Goal: Task Accomplishment & Management: Use online tool/utility

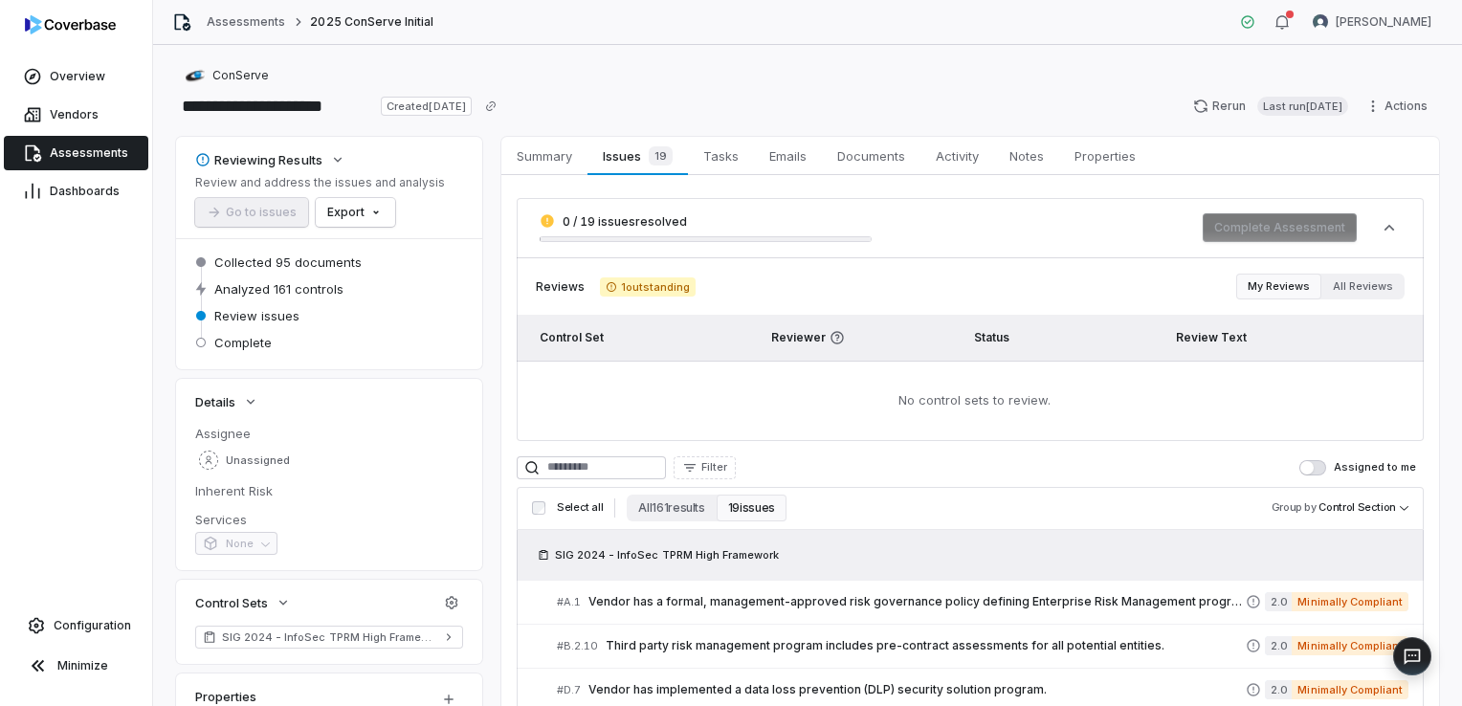
click at [74, 151] on span "Assessments" at bounding box center [89, 152] width 78 height 15
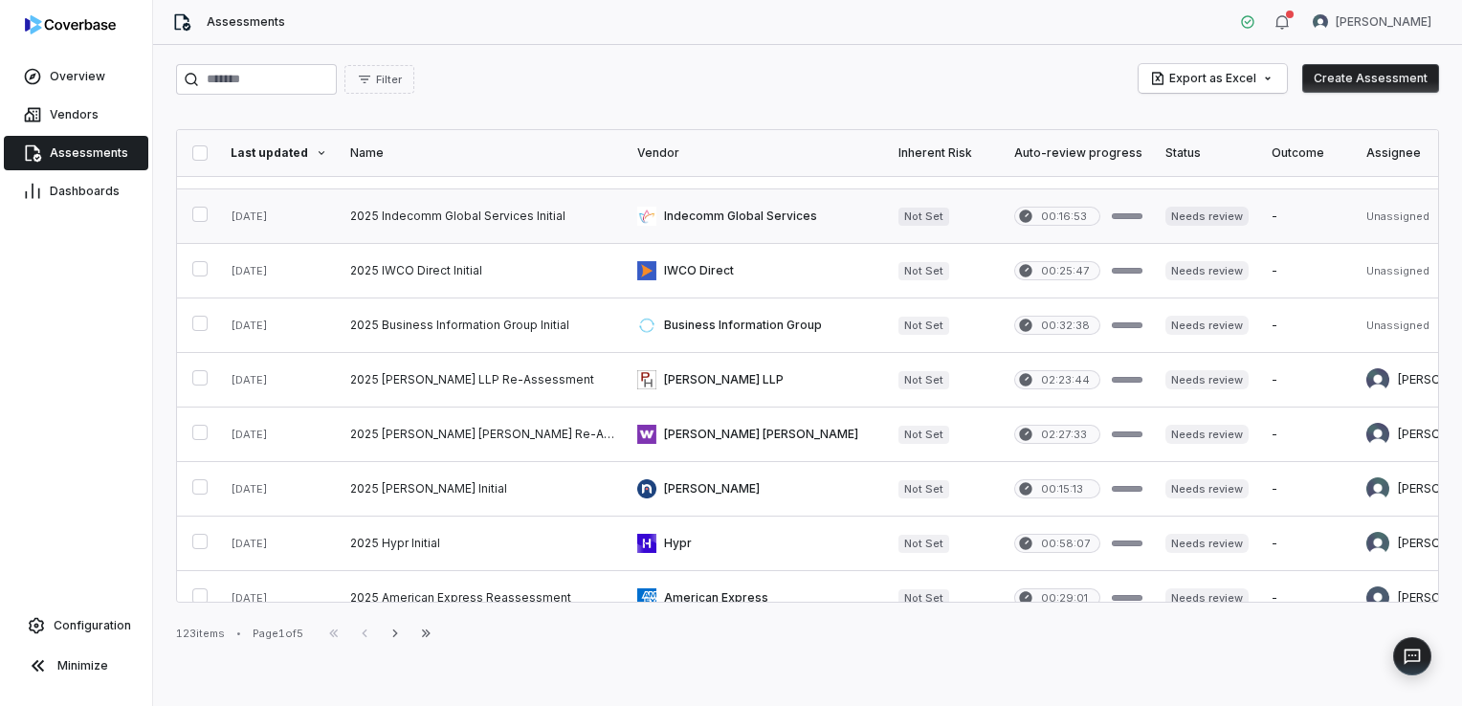
scroll to position [766, 0]
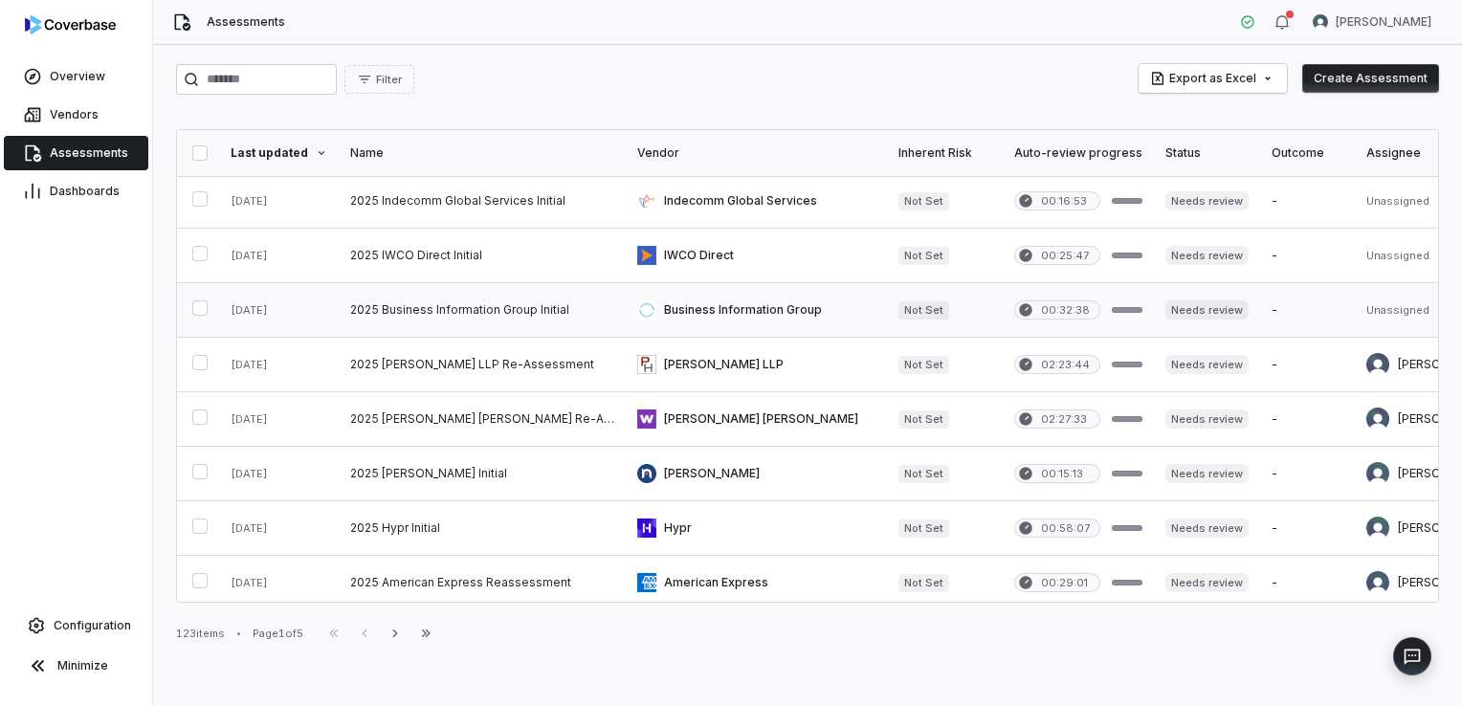
click at [461, 302] on link at bounding box center [482, 310] width 287 height 54
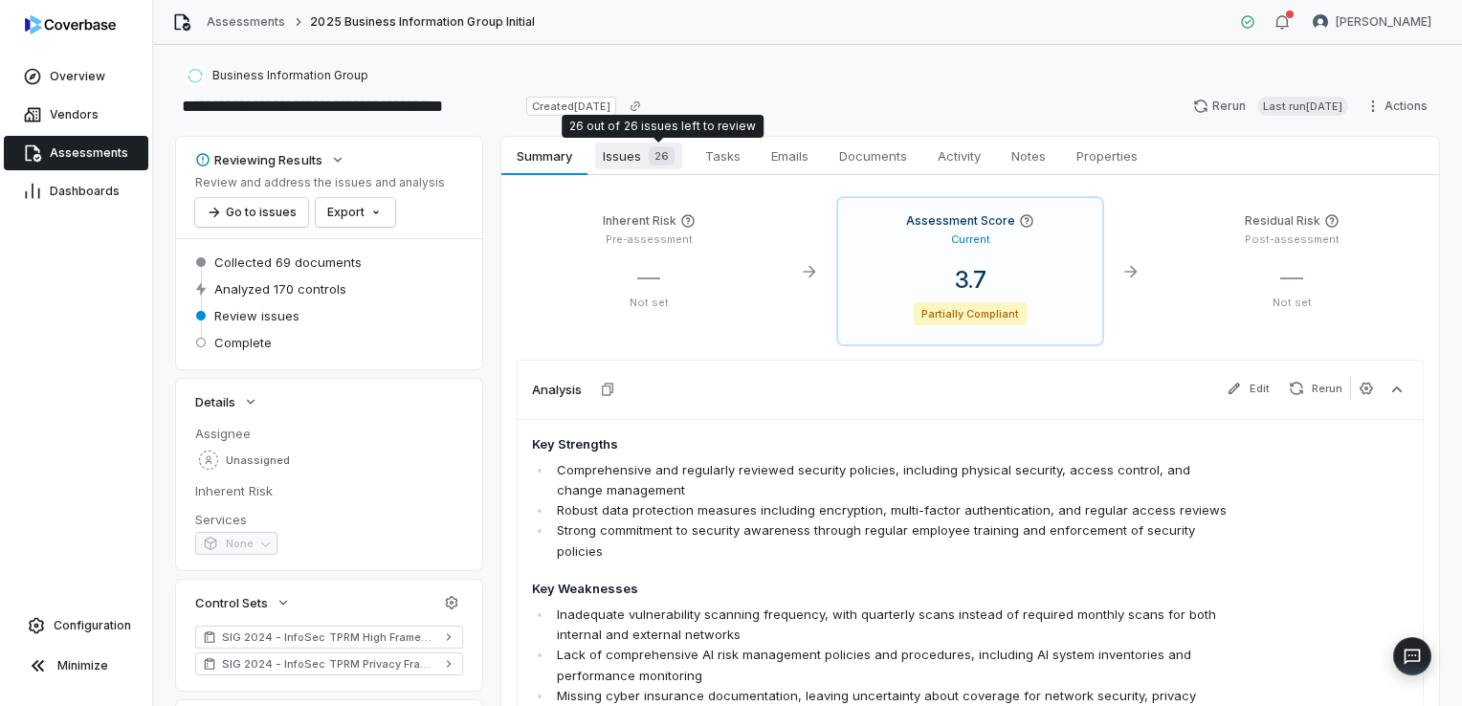
click at [647, 158] on div "26" at bounding box center [657, 155] width 33 height 19
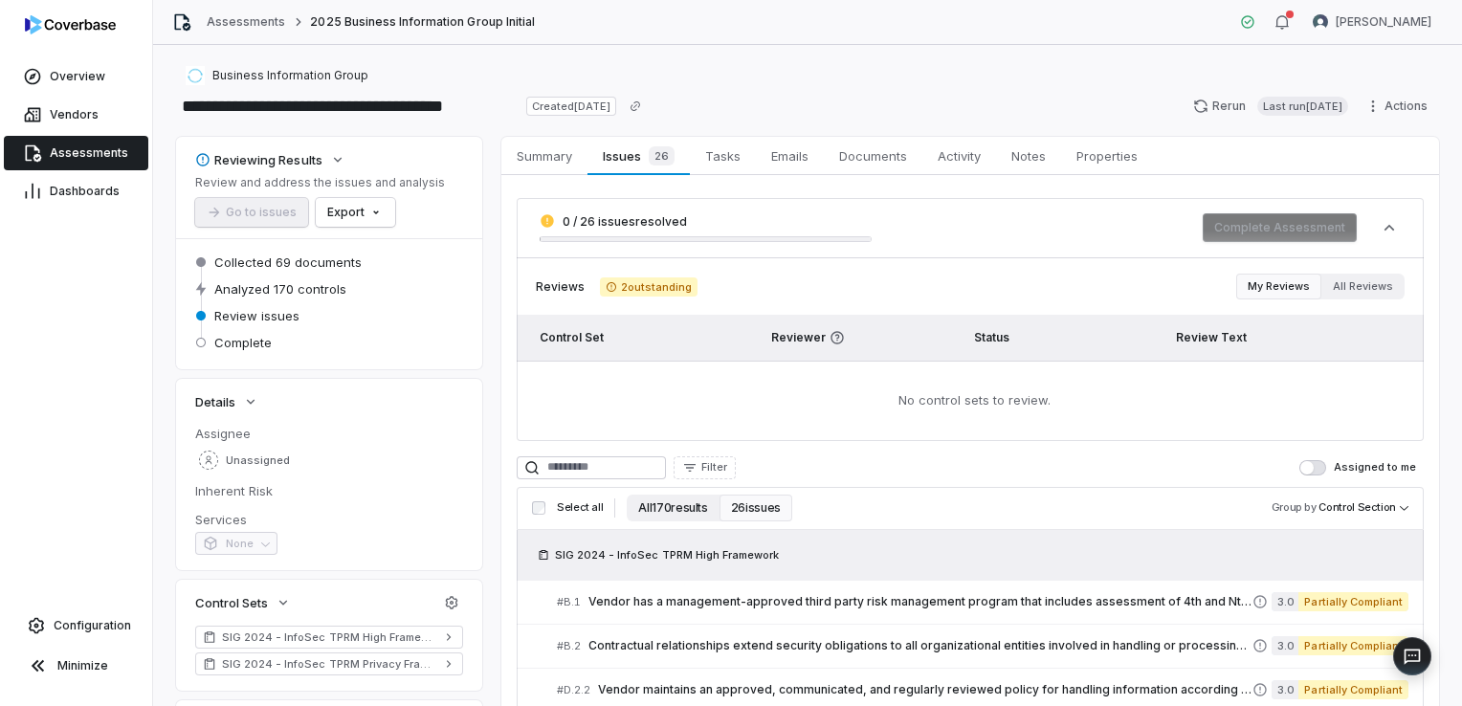
click at [681, 513] on button "All 170 results" at bounding box center [673, 508] width 92 height 27
click at [681, 506] on button "All 170 results" at bounding box center [673, 508] width 92 height 27
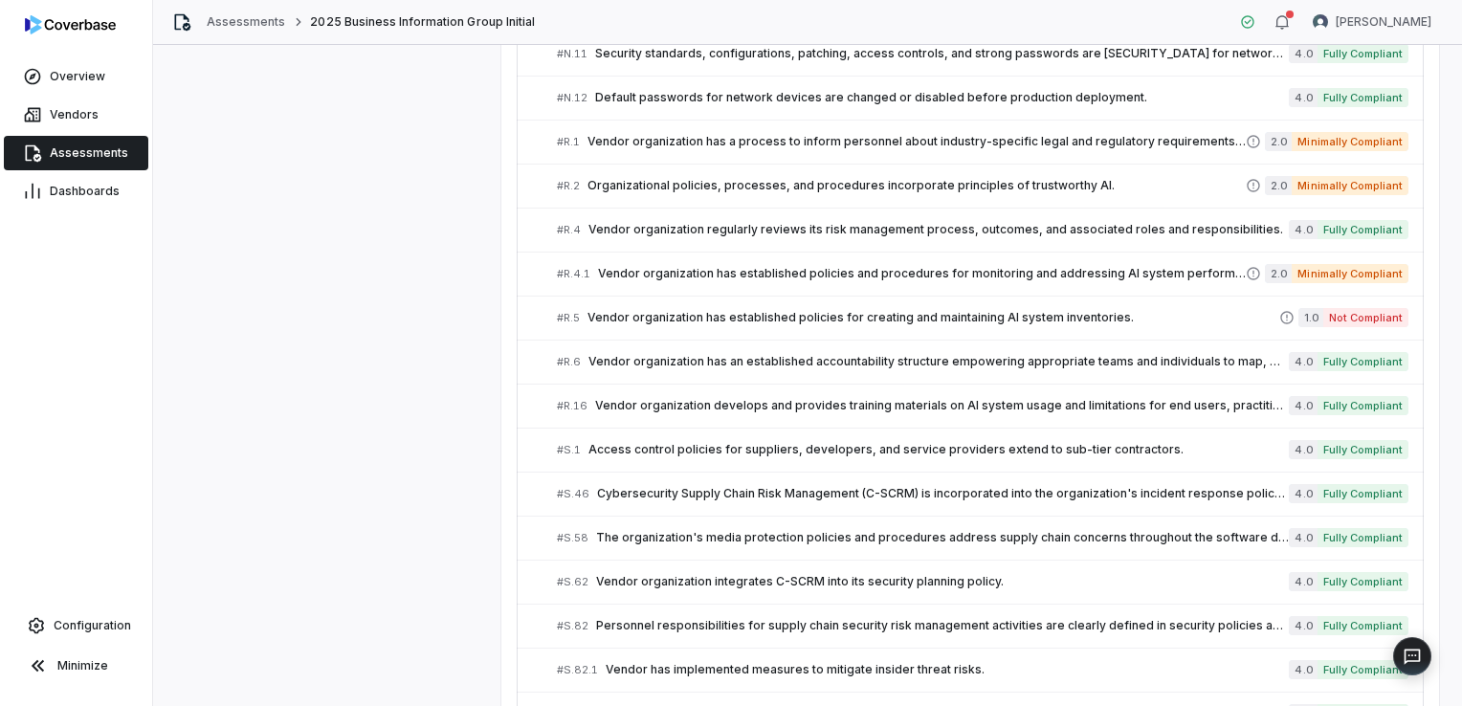
scroll to position [5157, 0]
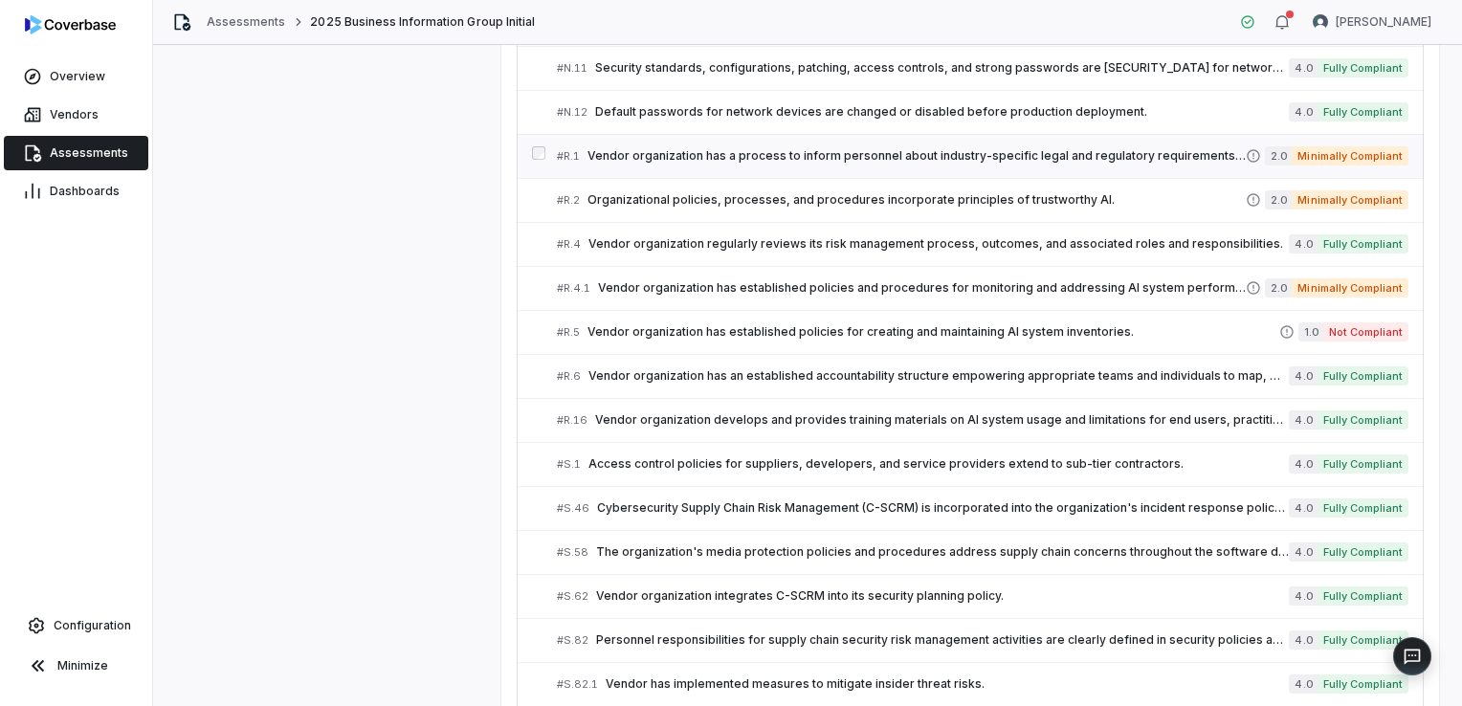
click at [728, 148] on span "Vendor organization has a process to inform personnel about industry-specific l…" at bounding box center [917, 155] width 658 height 15
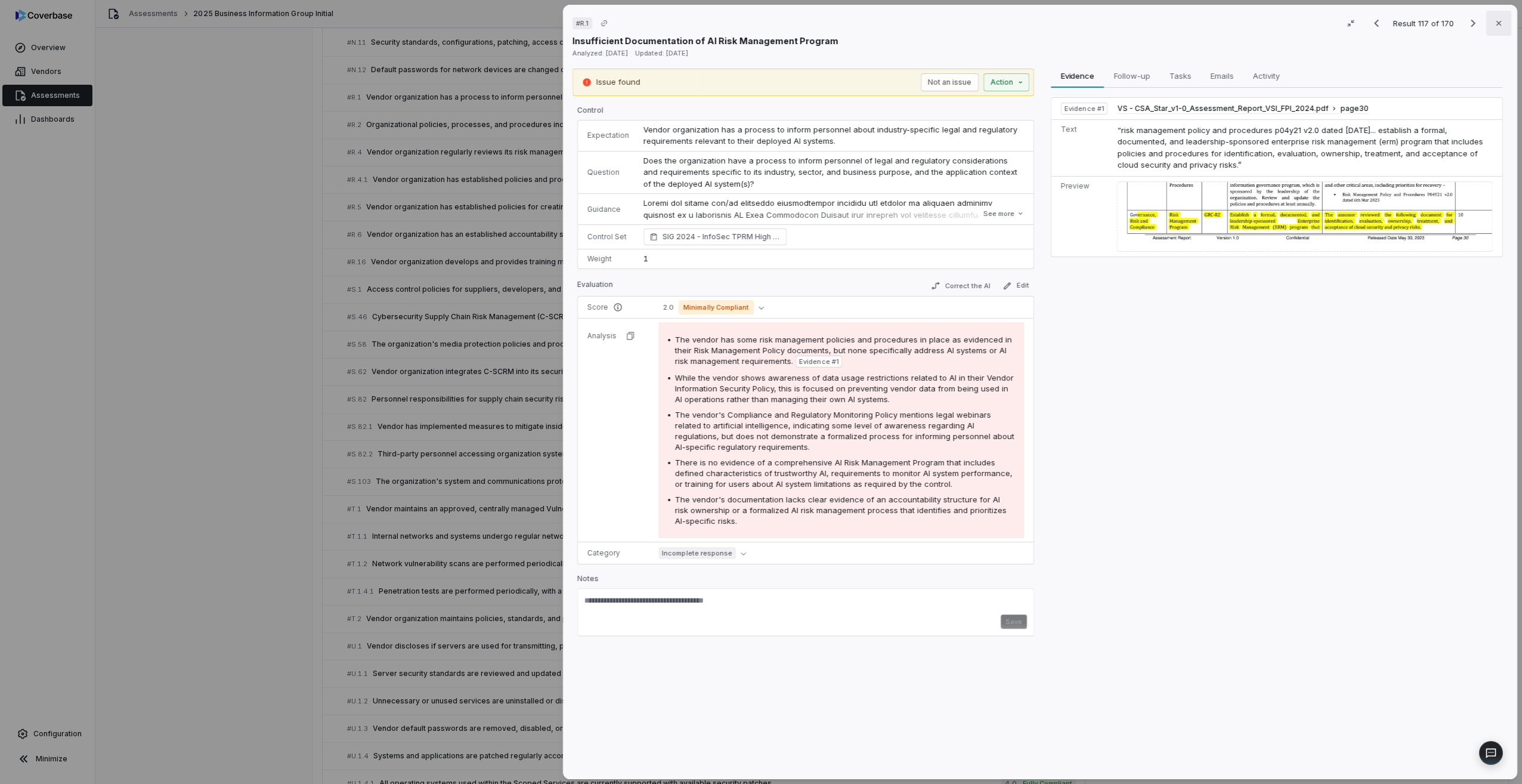
click at [911, 27] on button "Close" at bounding box center [1499, 23] width 25 height 25
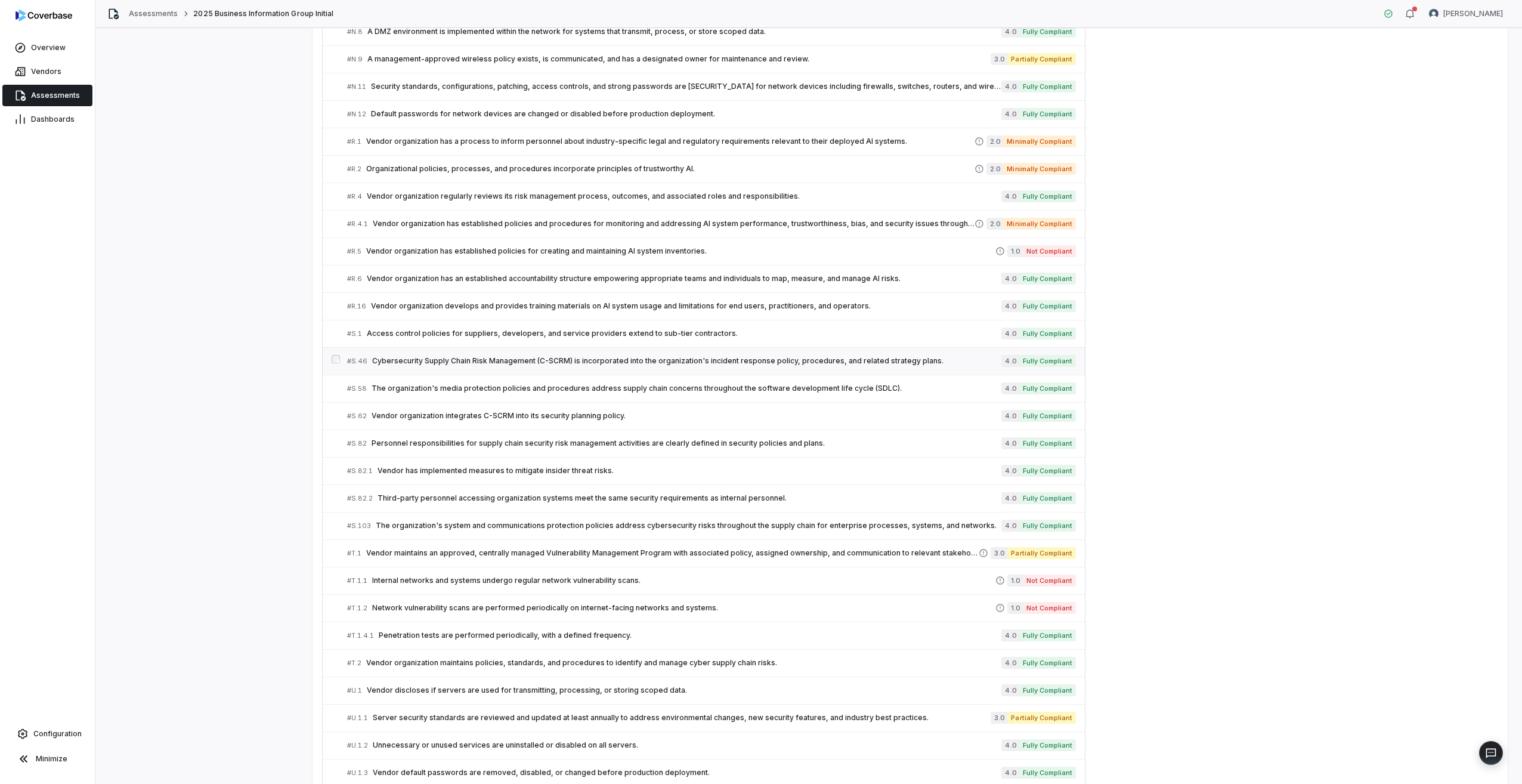
scroll to position [3094, 0]
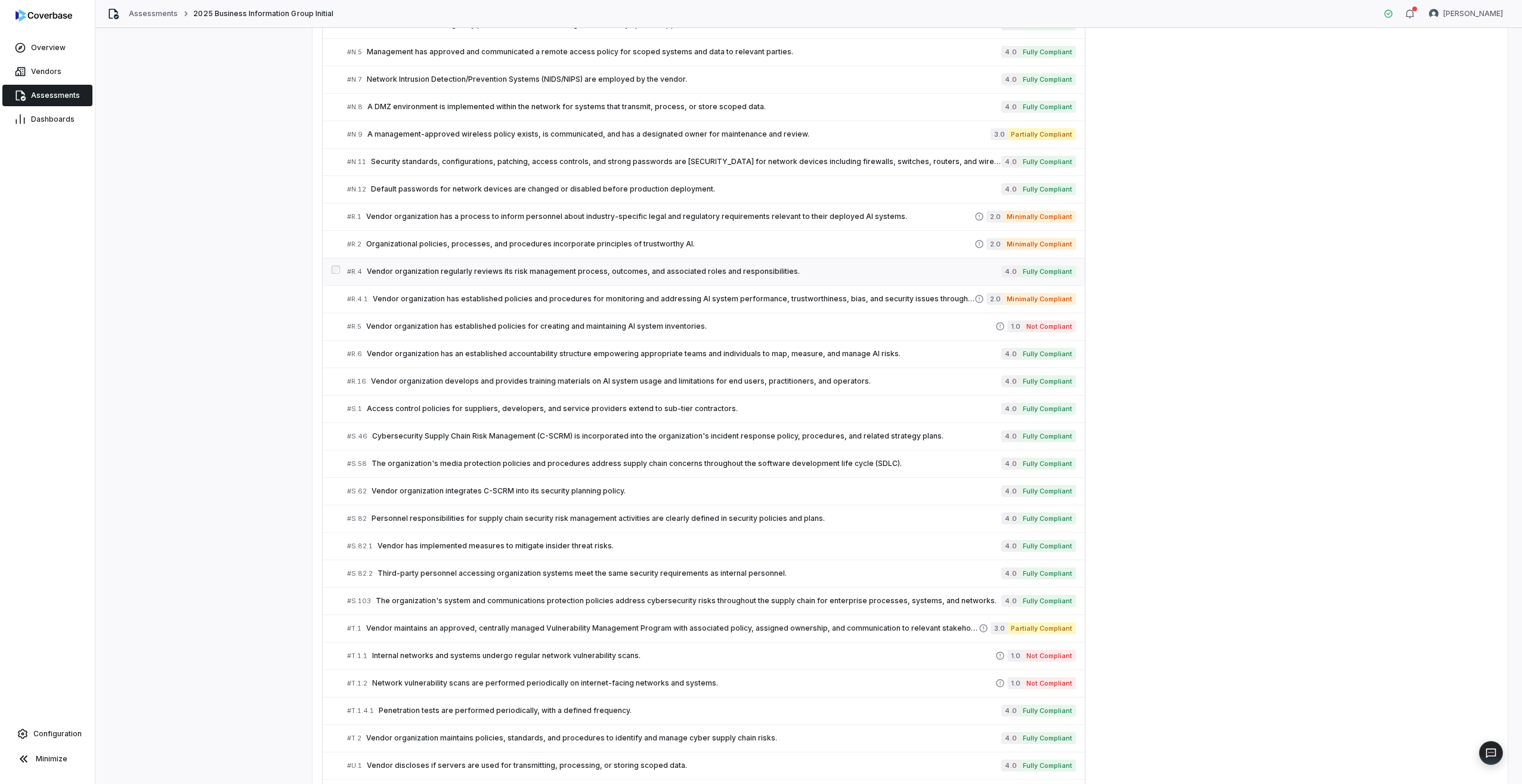
click at [464, 272] on span "Vendor organization regularly reviews its risk management process, outcomes, an…" at bounding box center [684, 271] width 634 height 9
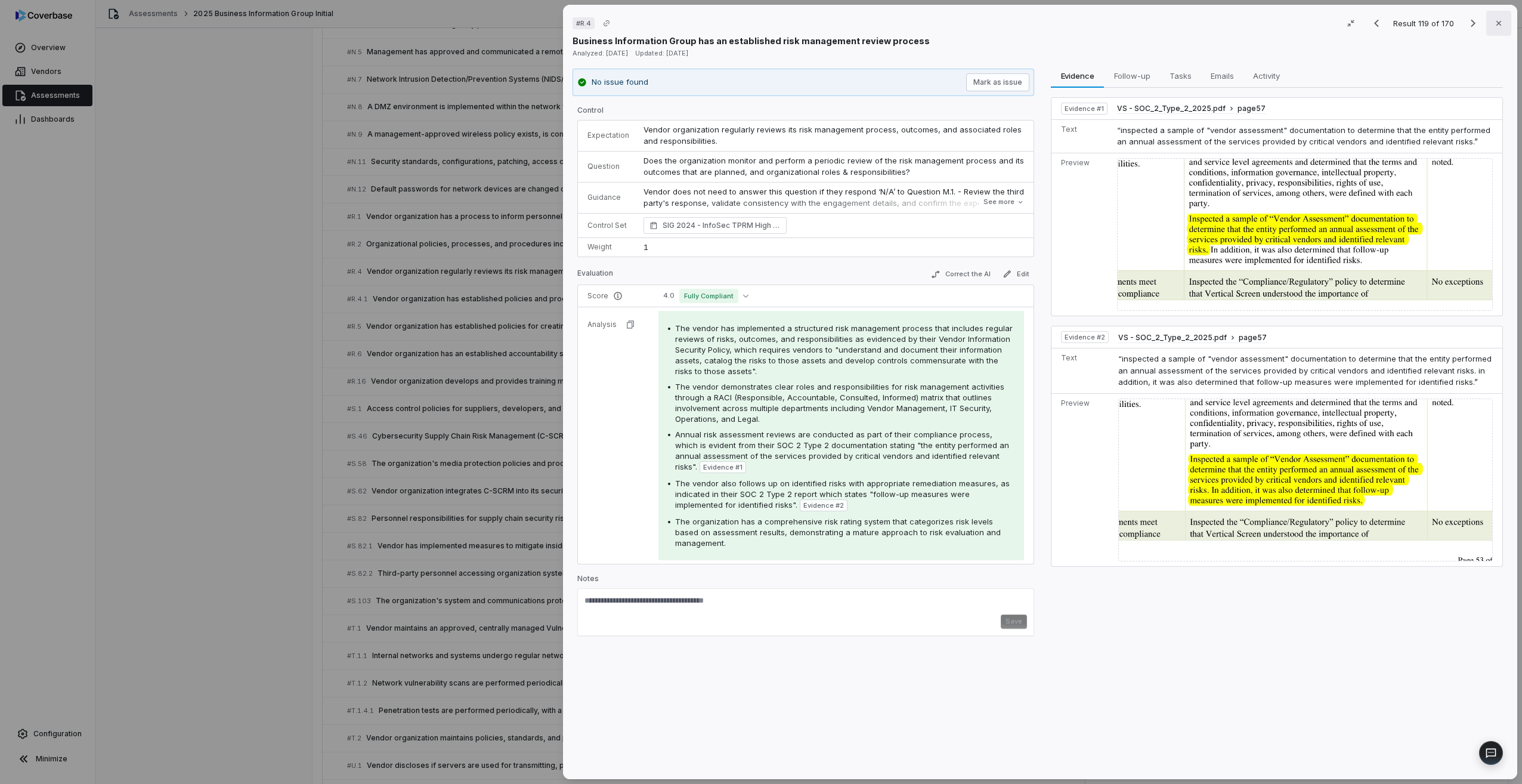
click at [911, 21] on icon "button" at bounding box center [1498, 23] width 9 height 9
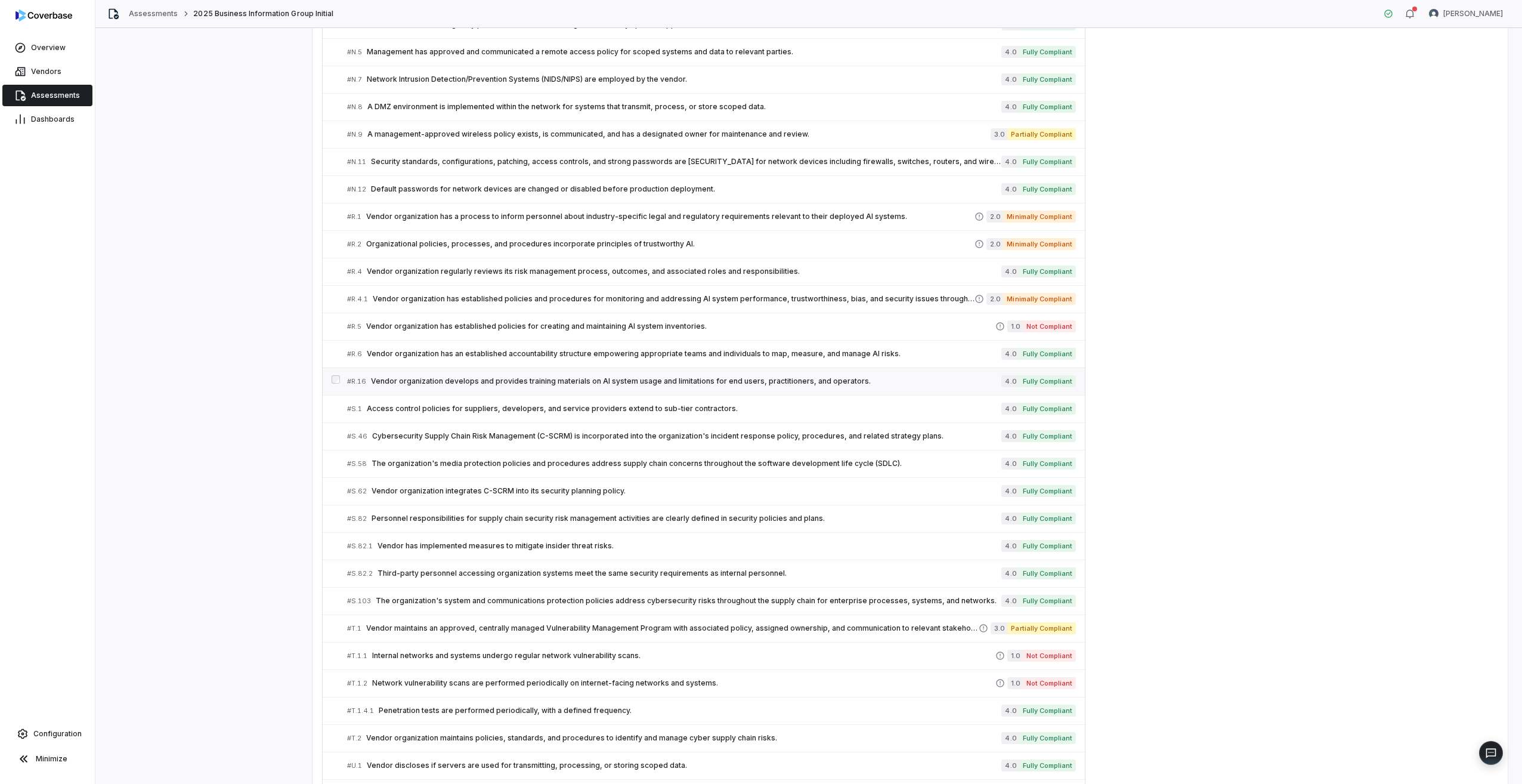
click at [439, 383] on span "Vendor organization develops and provides training materials on AI system usage…" at bounding box center [686, 381] width 631 height 9
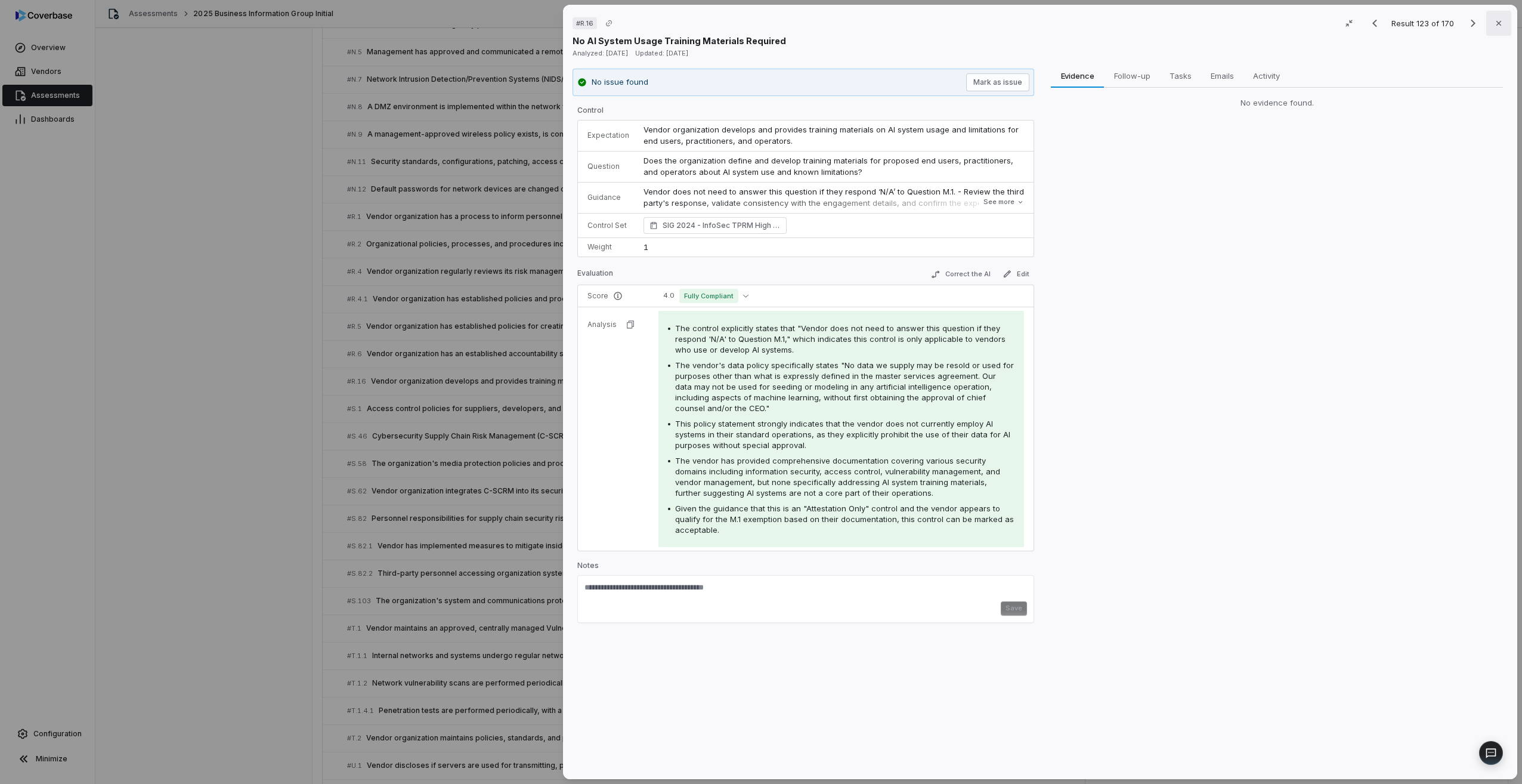
click at [911, 17] on button "Close" at bounding box center [1499, 23] width 25 height 25
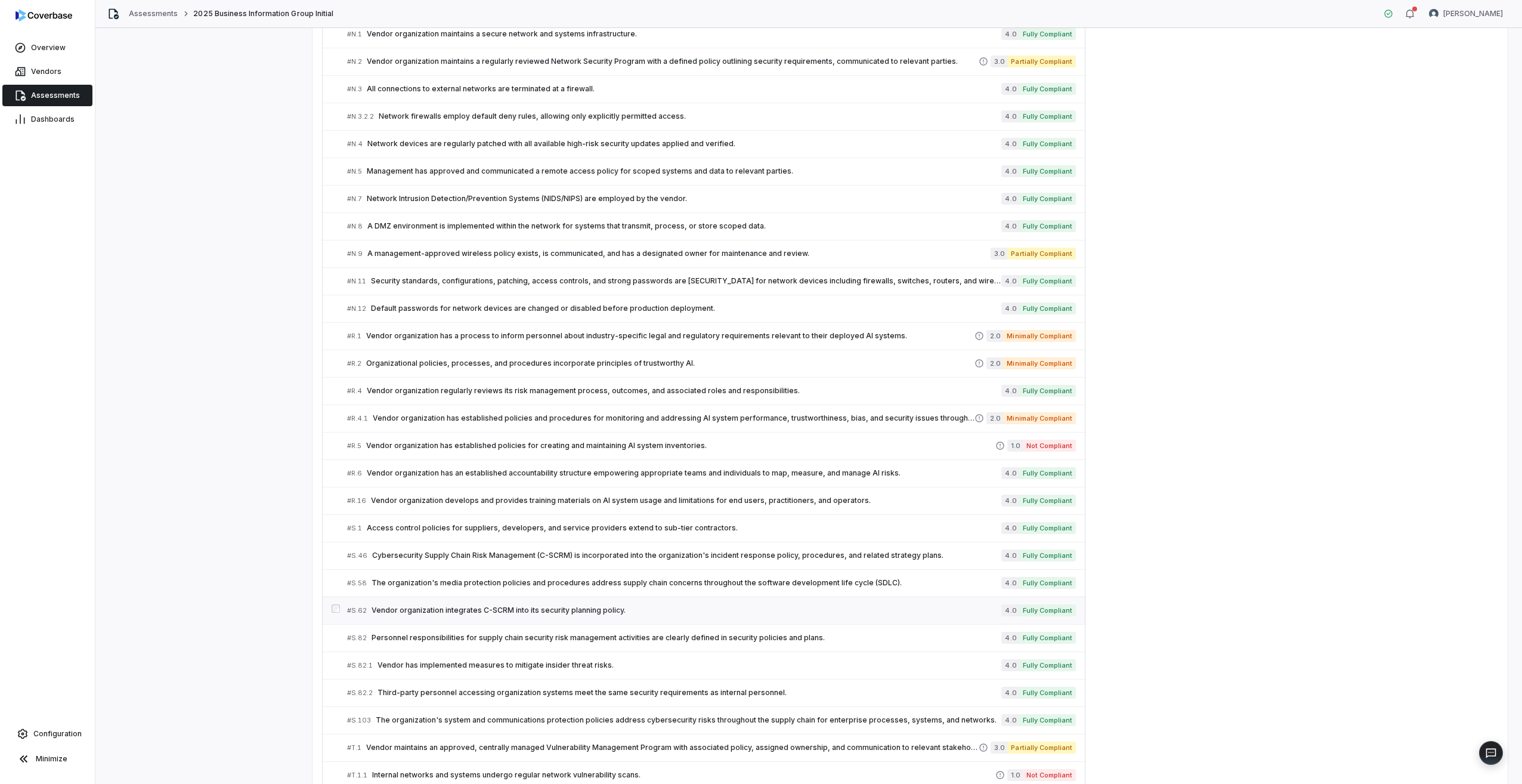
scroll to position [2915, 0]
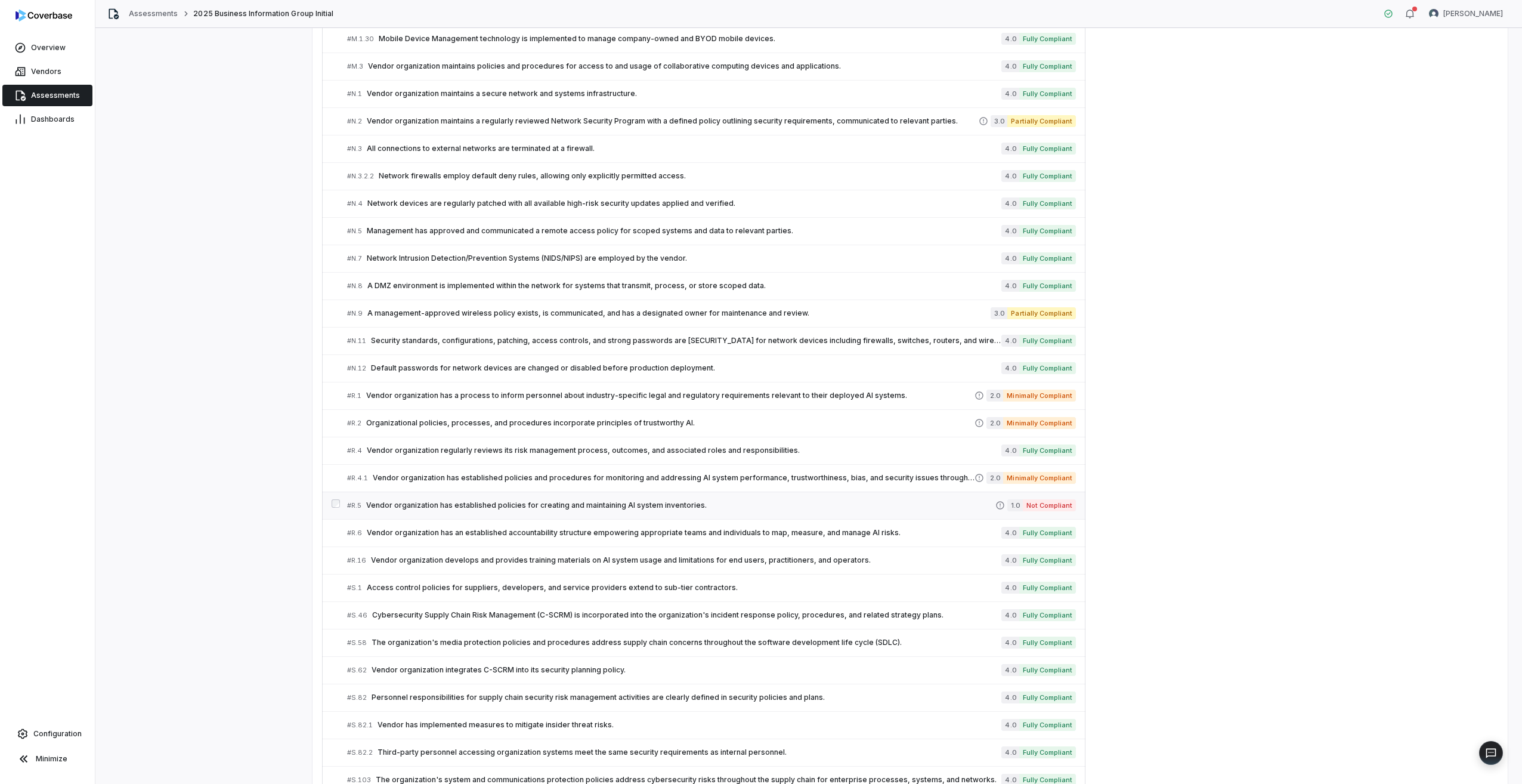
click at [491, 439] on span "Vendor organization has established policies for creating and maintaining AI sy…" at bounding box center [681, 505] width 629 height 9
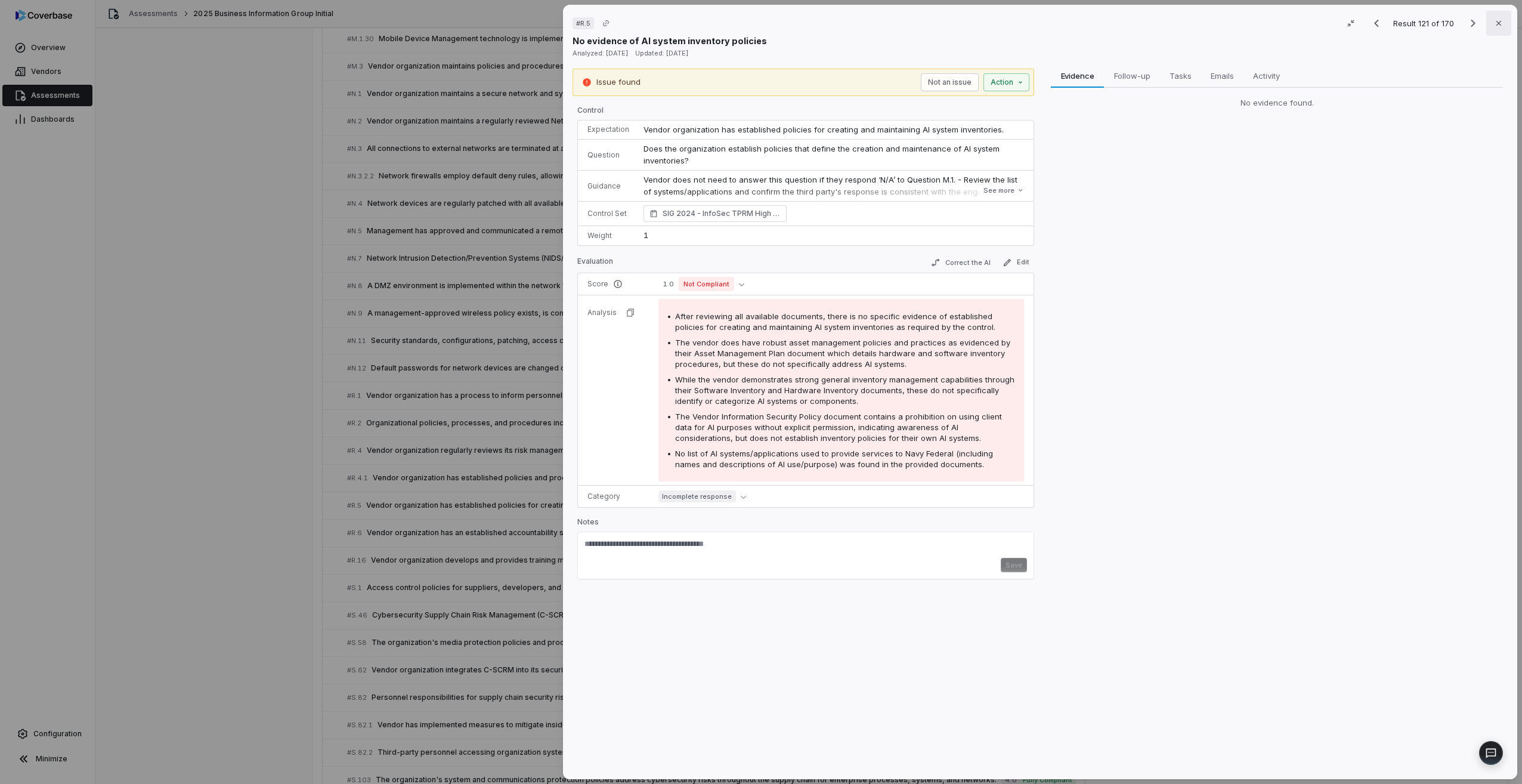
click at [911, 25] on icon "button" at bounding box center [1498, 23] width 9 height 9
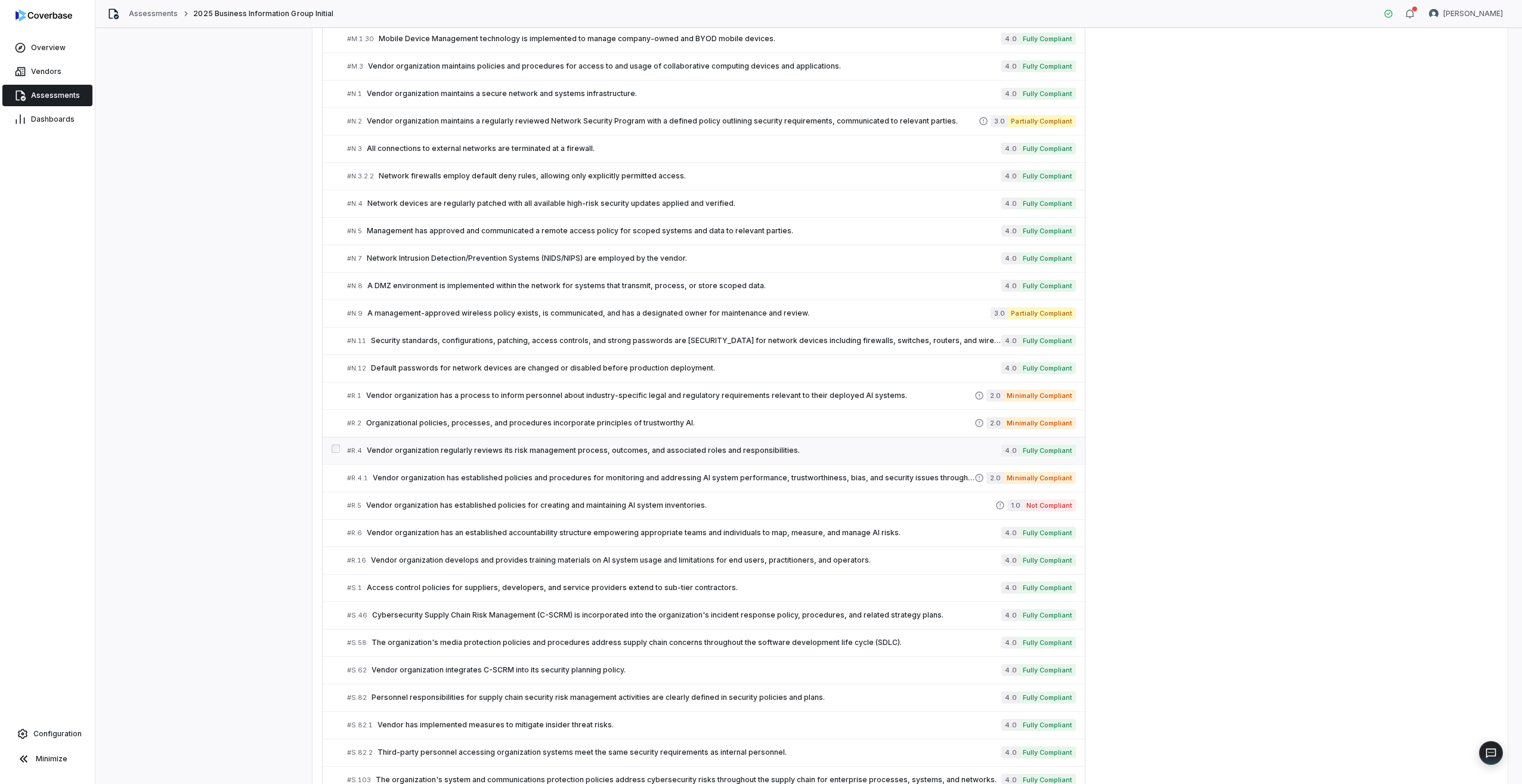
click at [472, 439] on span "Vendor organization regularly reviews its risk management process, outcomes, an…" at bounding box center [684, 450] width 634 height 9
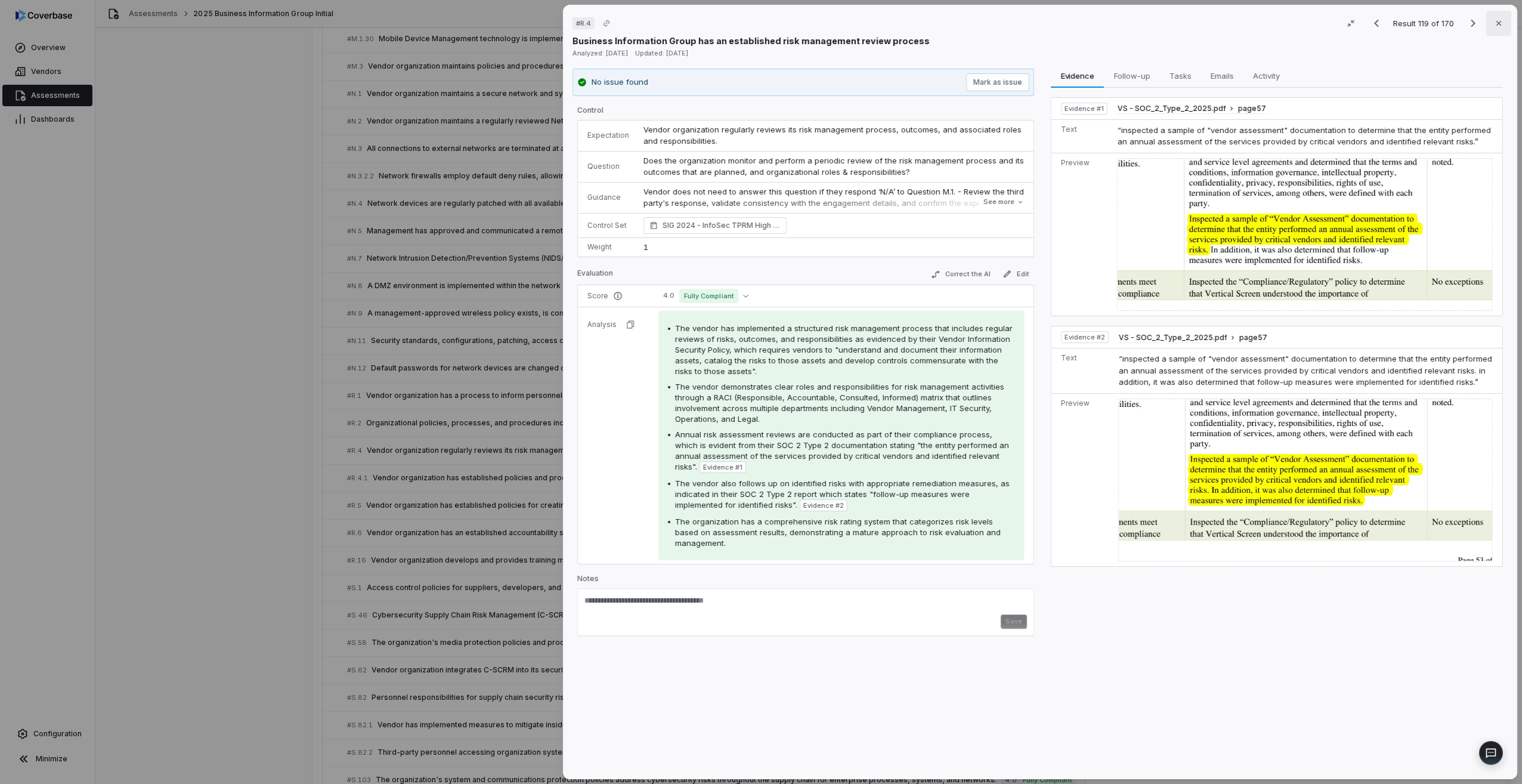
click at [911, 21] on icon "button" at bounding box center [1498, 23] width 9 height 9
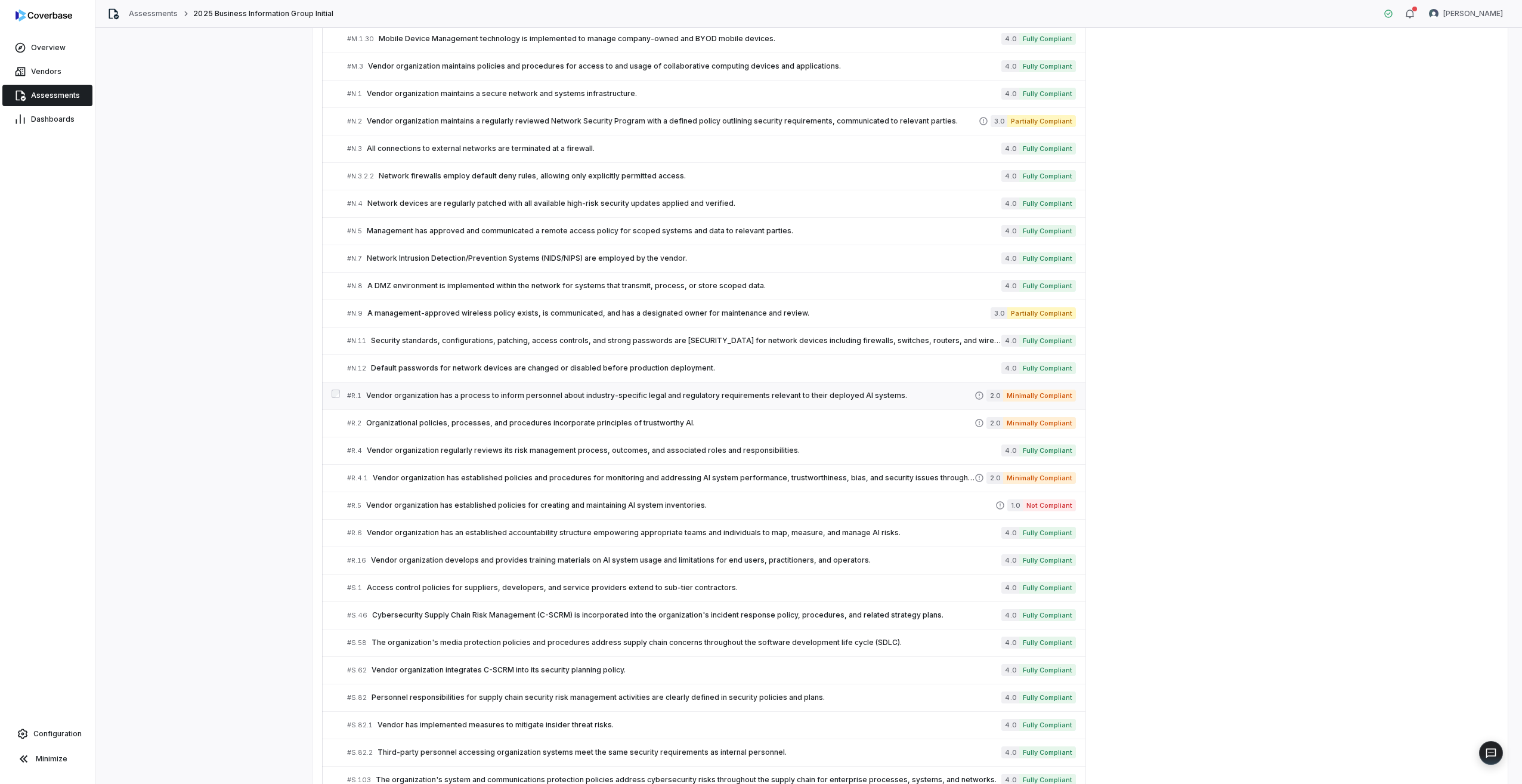
click at [449, 395] on span "Vendor organization has a process to inform personnel about industry-specific l…" at bounding box center [671, 395] width 608 height 9
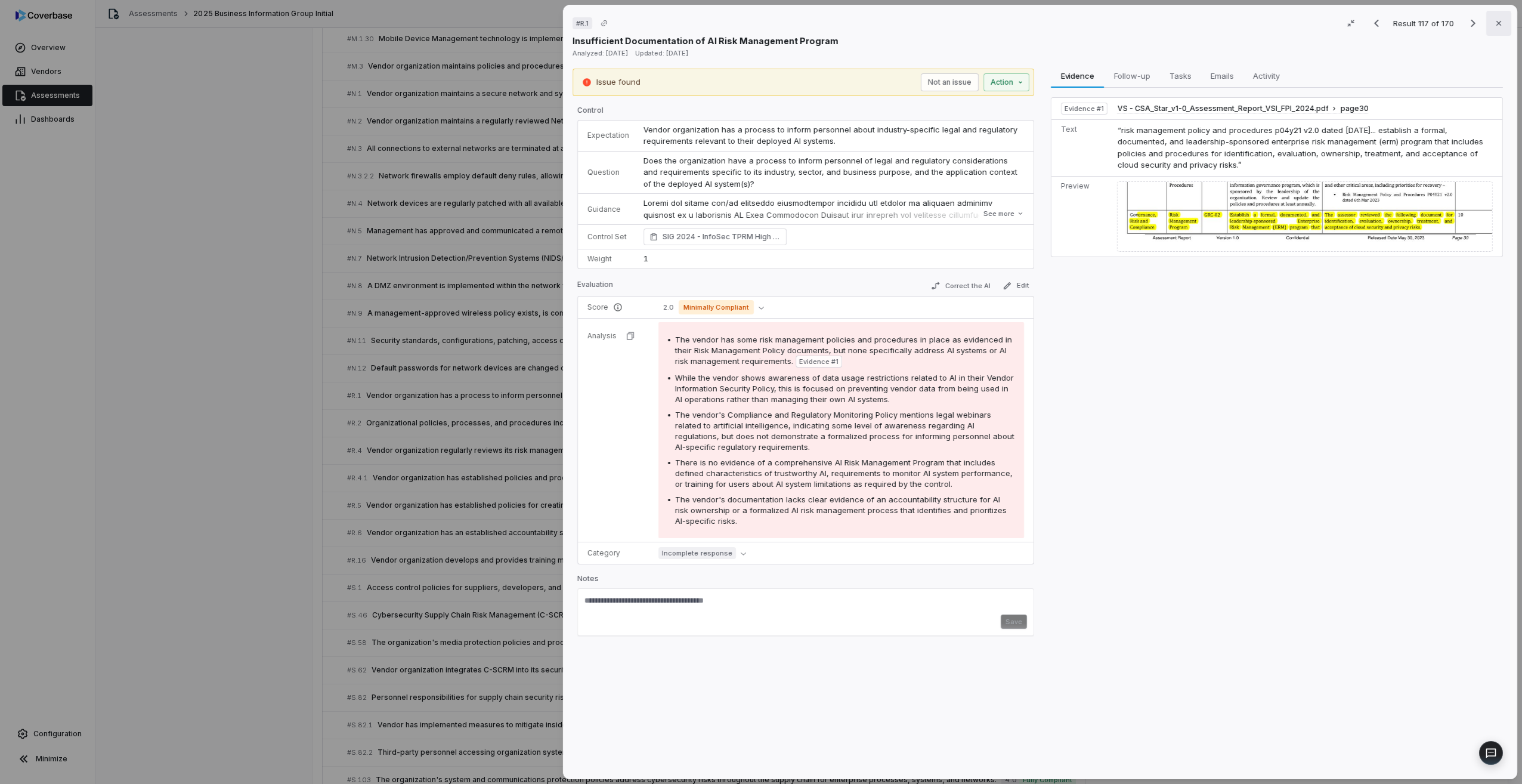
click at [911, 26] on icon "button" at bounding box center [1498, 23] width 9 height 9
